Goal: Share content

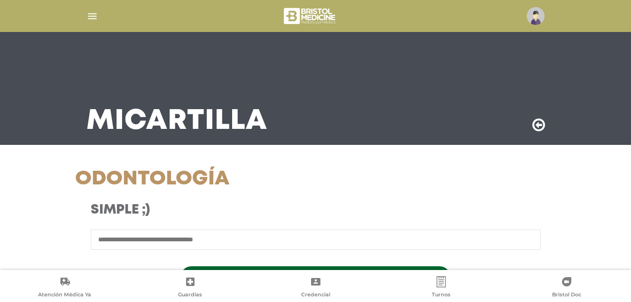
click at [92, 15] on img "button" at bounding box center [92, 16] width 12 height 12
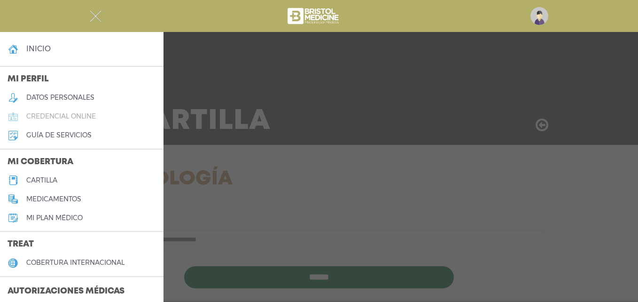
click at [75, 113] on h5 "credencial online" at bounding box center [61, 116] width 70 height 8
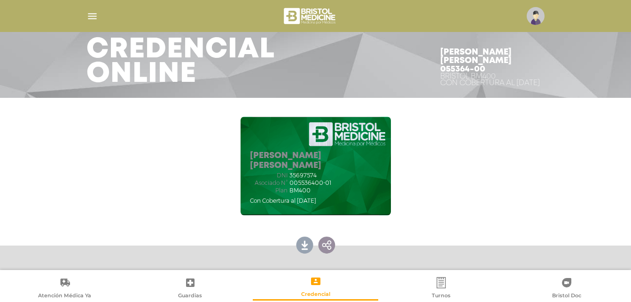
scroll to position [94, 0]
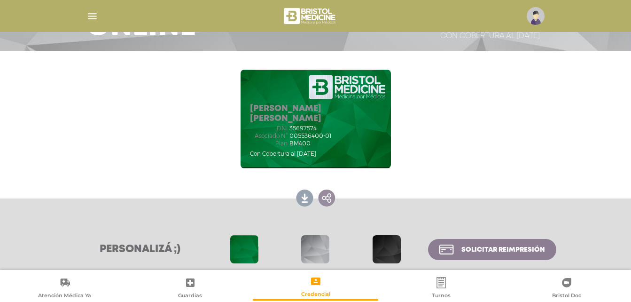
click at [327, 197] on link at bounding box center [327, 197] width 20 height 20
click at [307, 196] on link at bounding box center [305, 197] width 20 height 20
click at [346, 196] on link at bounding box center [348, 197] width 20 height 20
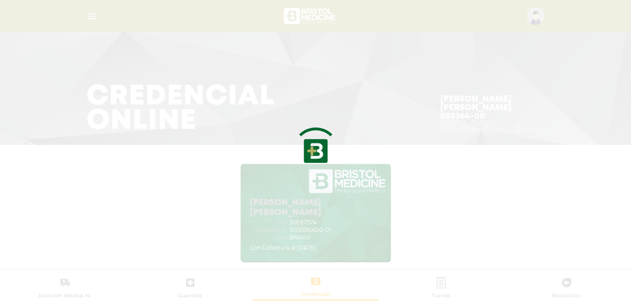
scroll to position [0, 0]
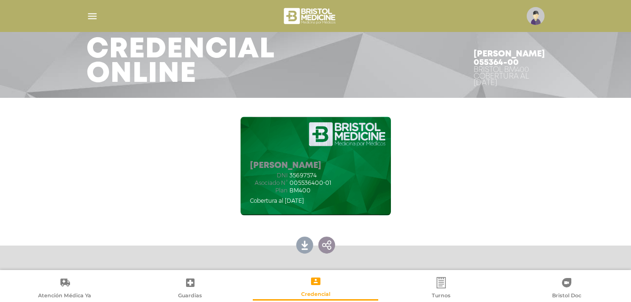
scroll to position [94, 0]
